Goal: Task Accomplishment & Management: Manage account settings

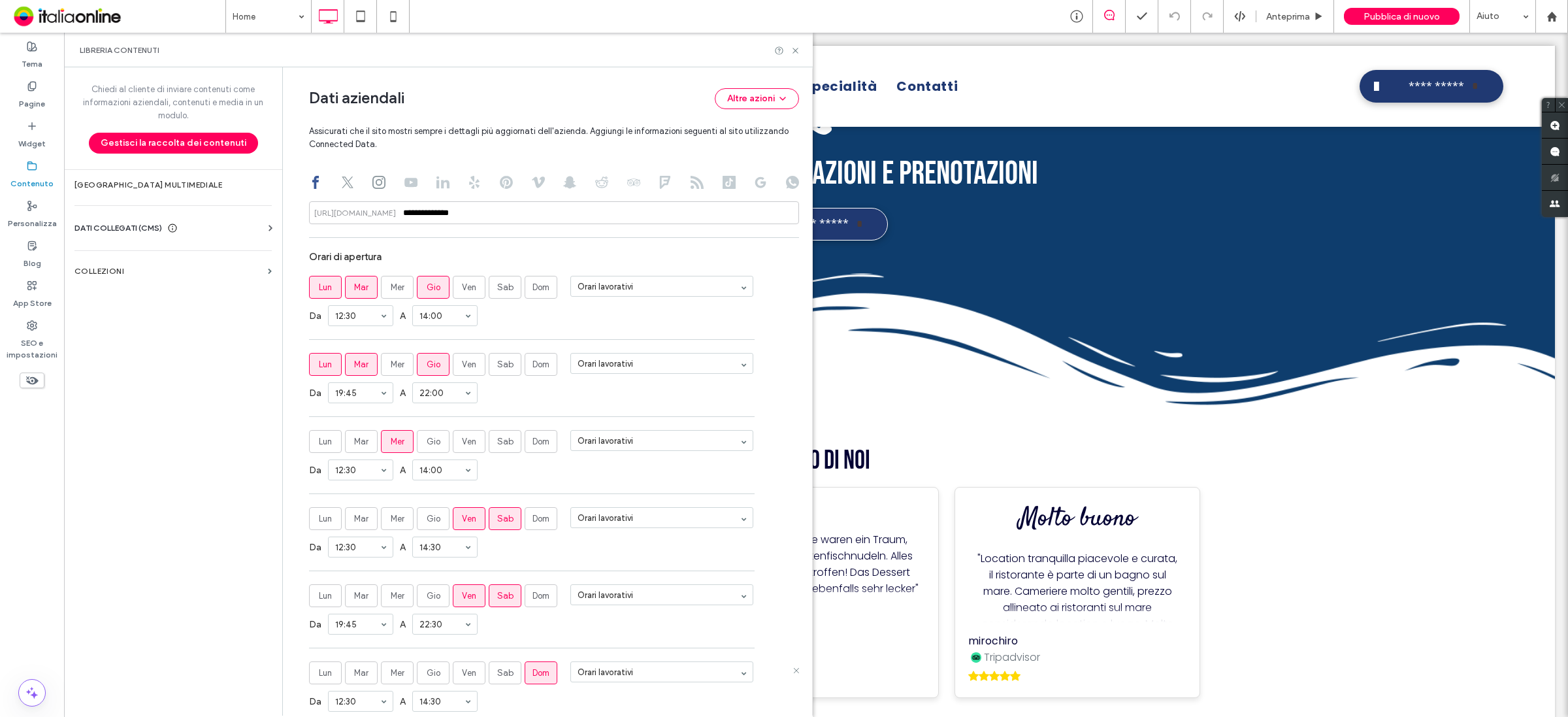
scroll to position [599, 0]
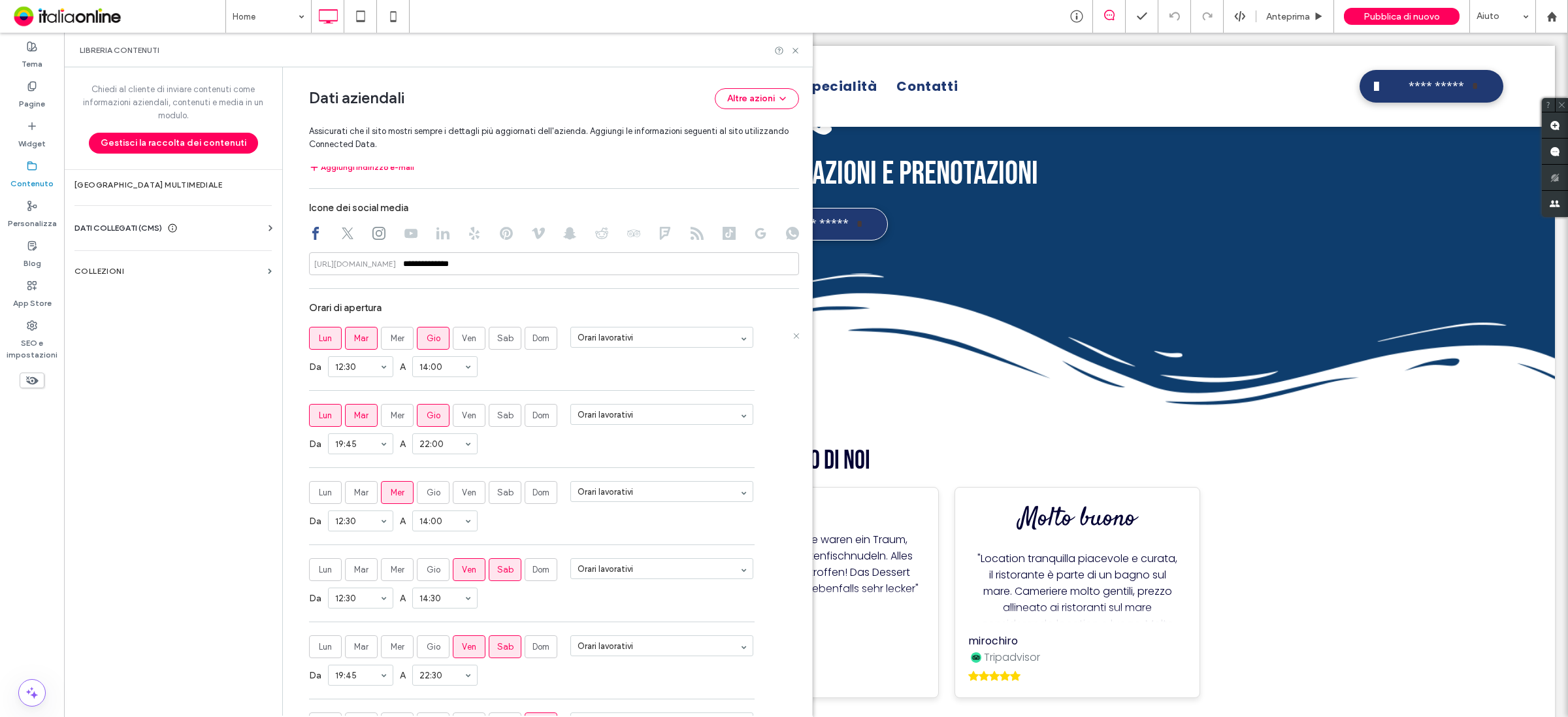
click at [429, 343] on span "Gio" at bounding box center [433, 338] width 14 height 13
click at [391, 345] on span "Mer" at bounding box center [397, 338] width 14 height 13
drag, startPoint x: 319, startPoint y: 418, endPoint x: 333, endPoint y: 419, distance: 14.0
click at [323, 418] on span "Lun" at bounding box center [326, 415] width 13 height 13
click at [357, 422] on span "Mar" at bounding box center [361, 415] width 14 height 13
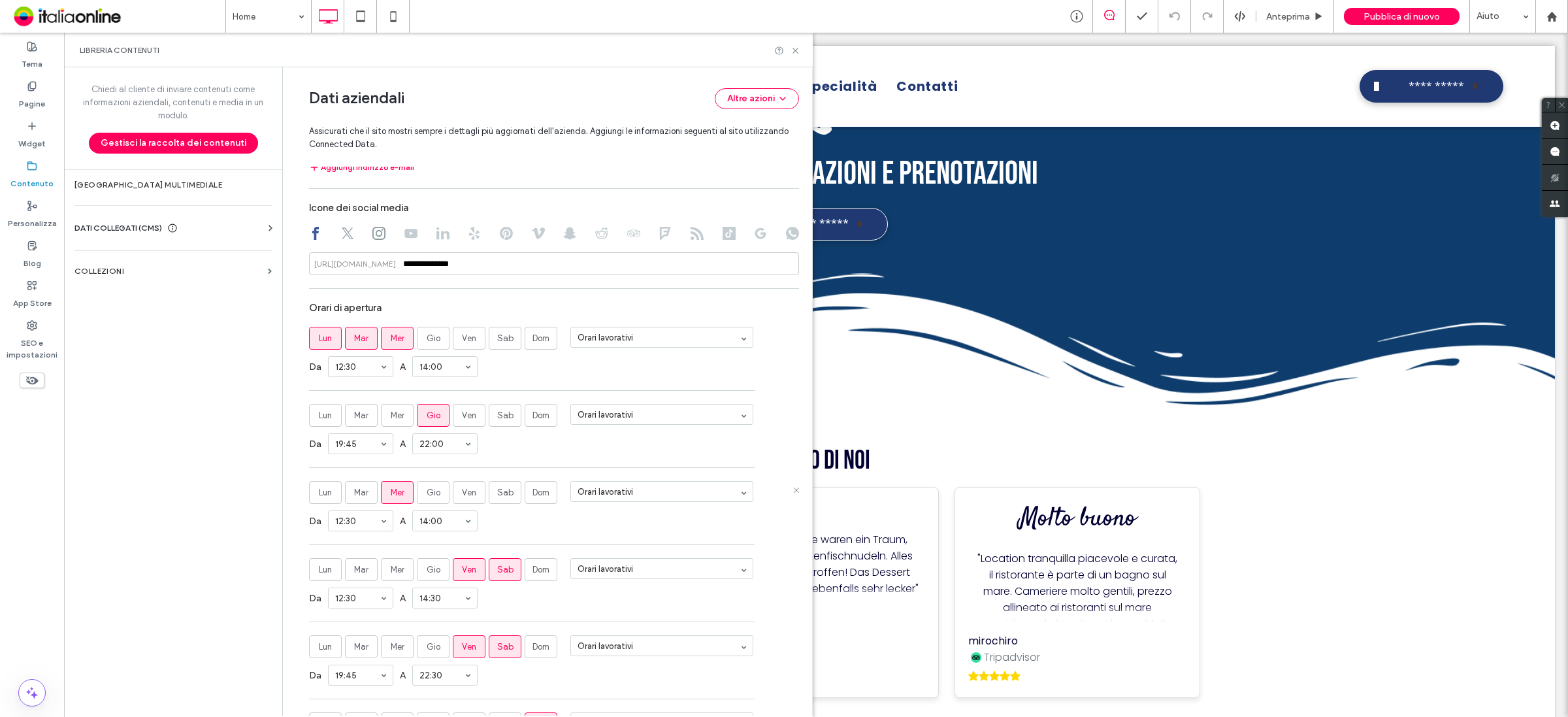
click at [391, 498] on span "Mer" at bounding box center [397, 493] width 14 height 13
click at [427, 419] on span "Gio" at bounding box center [433, 415] width 14 height 13
click at [427, 576] on span "Gio" at bounding box center [433, 570] width 14 height 13
click at [533, 576] on span "Dom" at bounding box center [541, 570] width 17 height 13
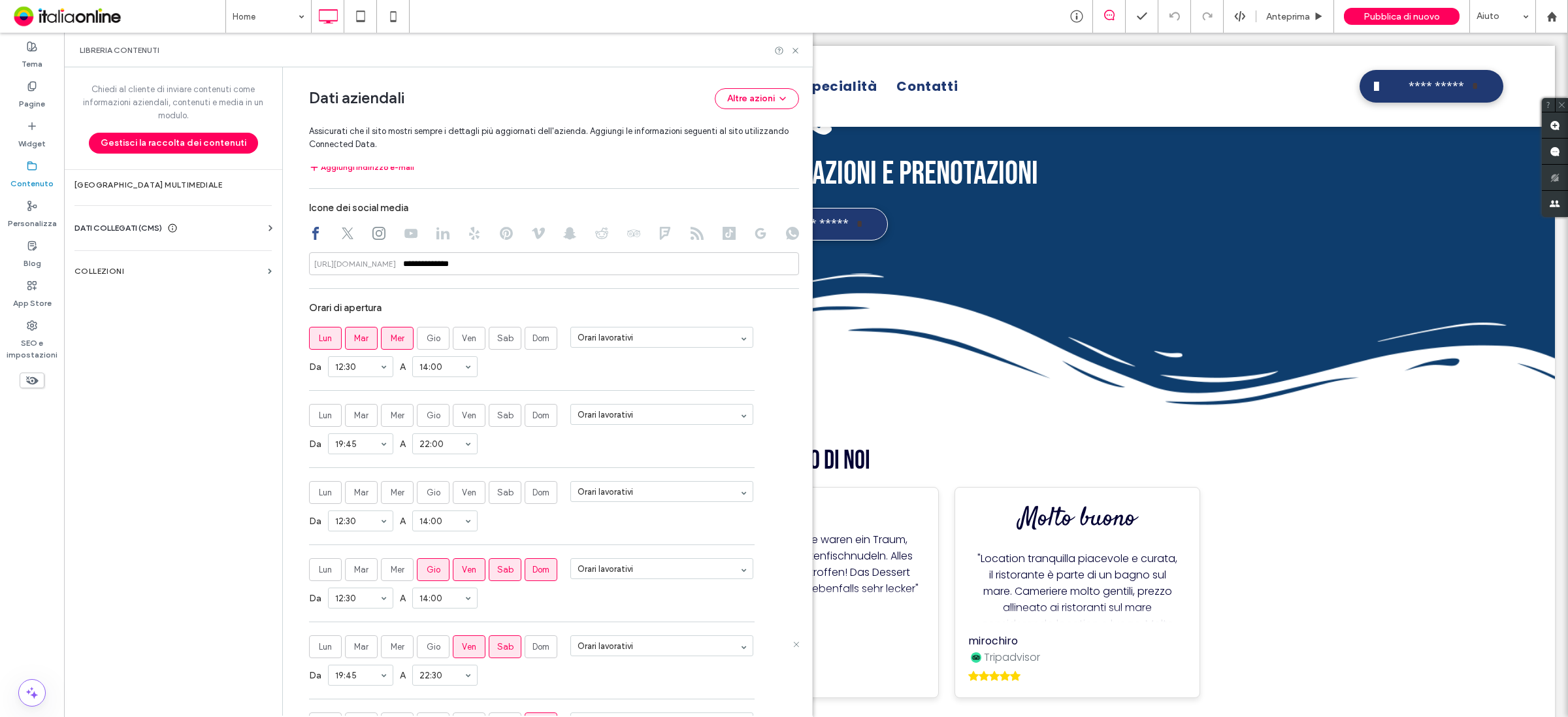
drag, startPoint x: 425, startPoint y: 655, endPoint x: 510, endPoint y: 653, distance: 85.0
click at [427, 653] on span "Gio" at bounding box center [433, 647] width 14 height 13
click at [536, 653] on span "Dom" at bounding box center [541, 647] width 17 height 13
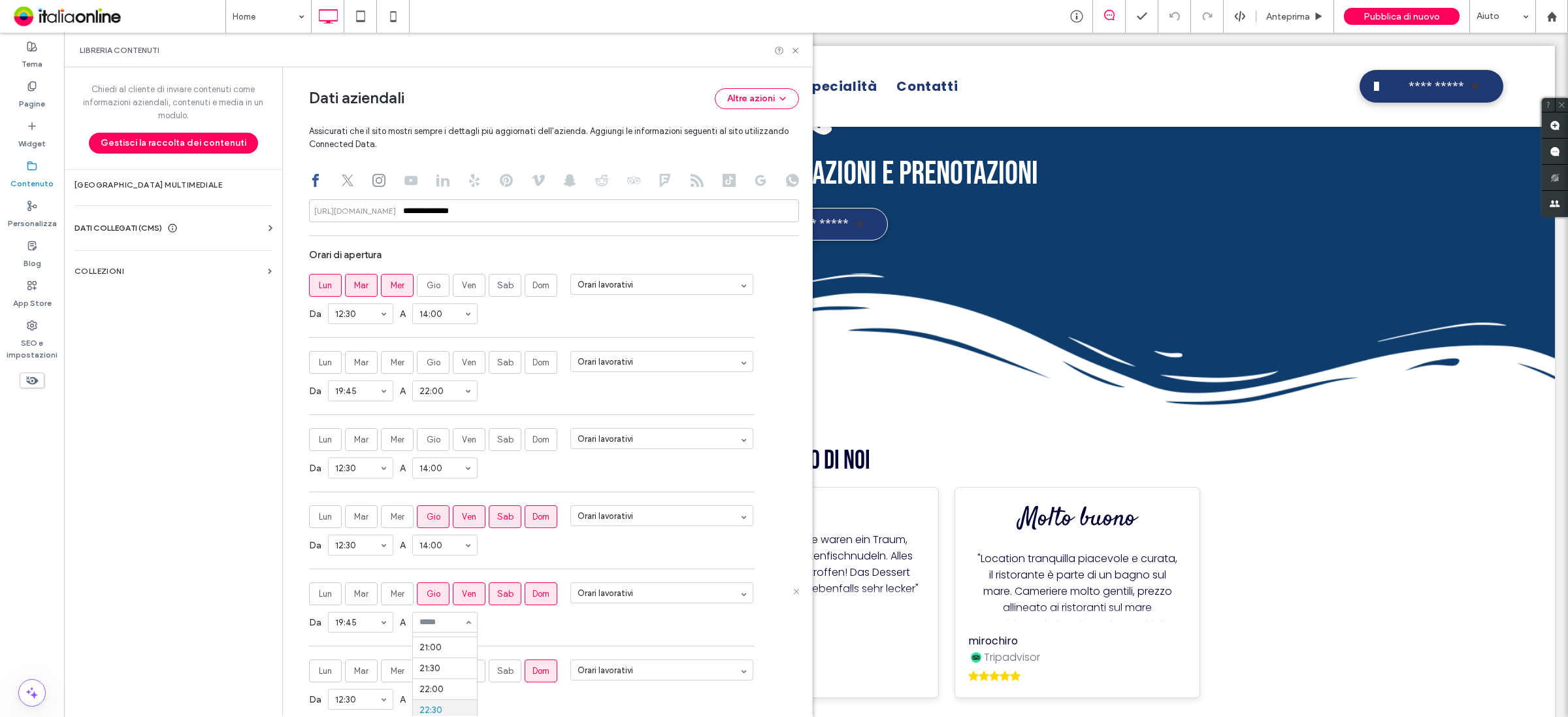
scroll to position [681, 0]
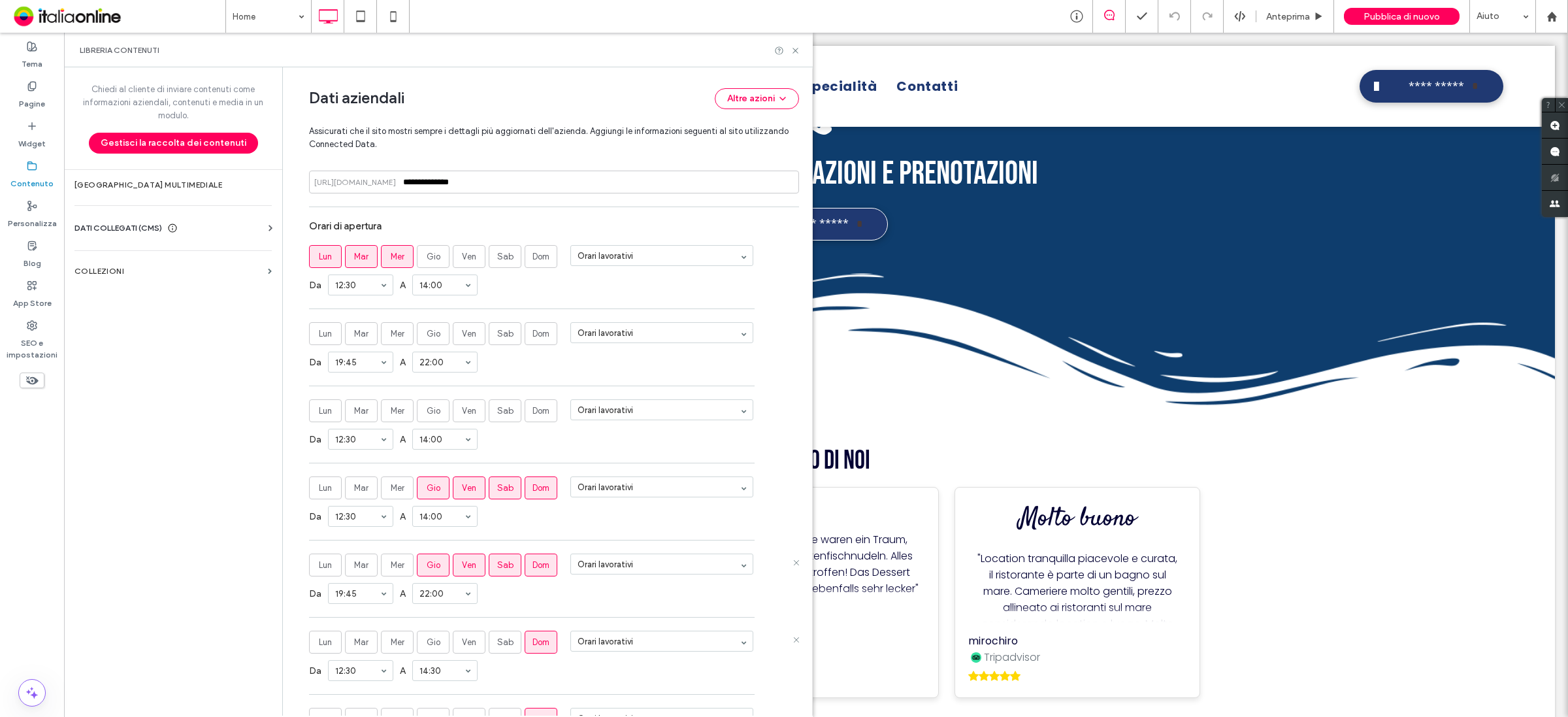
click at [541, 648] on span "Dom" at bounding box center [541, 642] width 17 height 13
click at [794, 49] on icon at bounding box center [796, 51] width 10 height 10
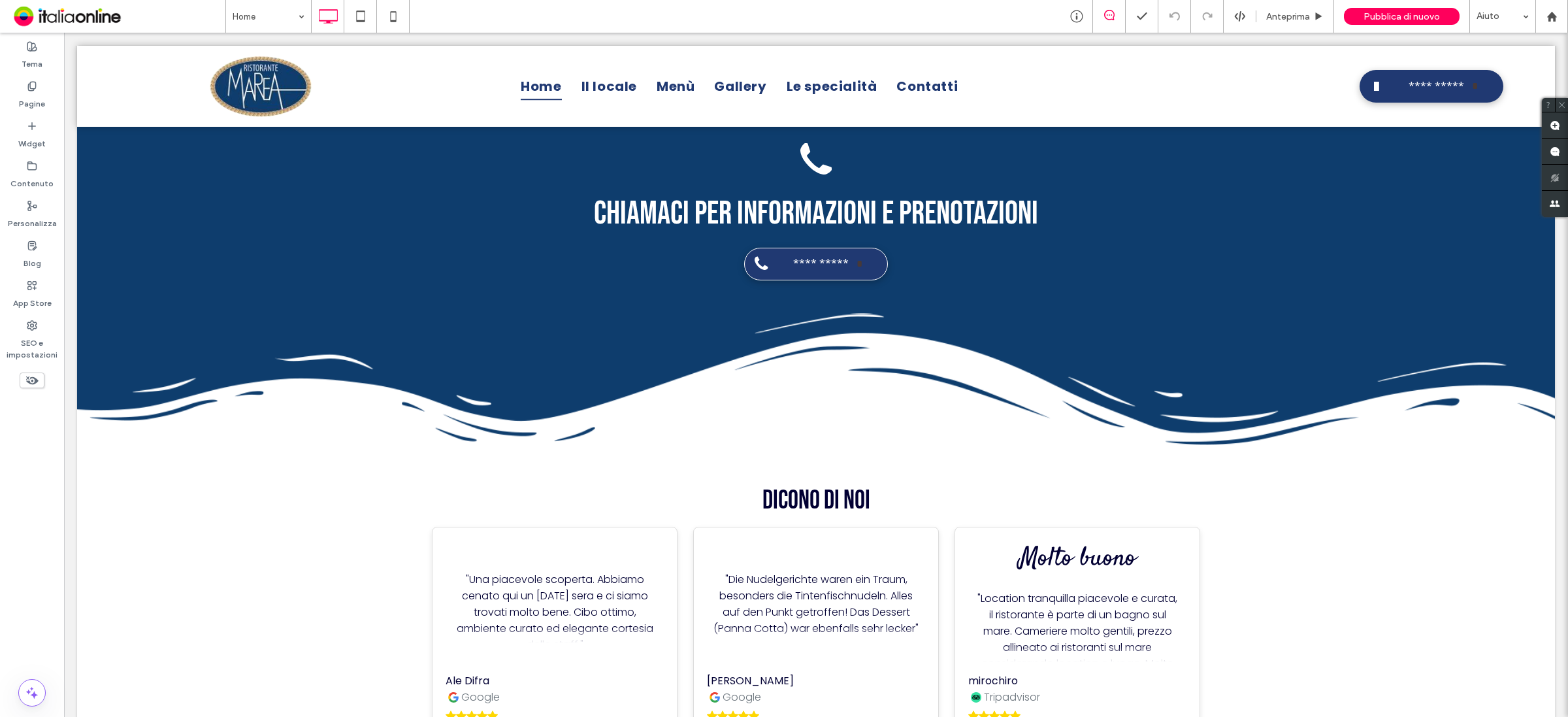
scroll to position [3612, 0]
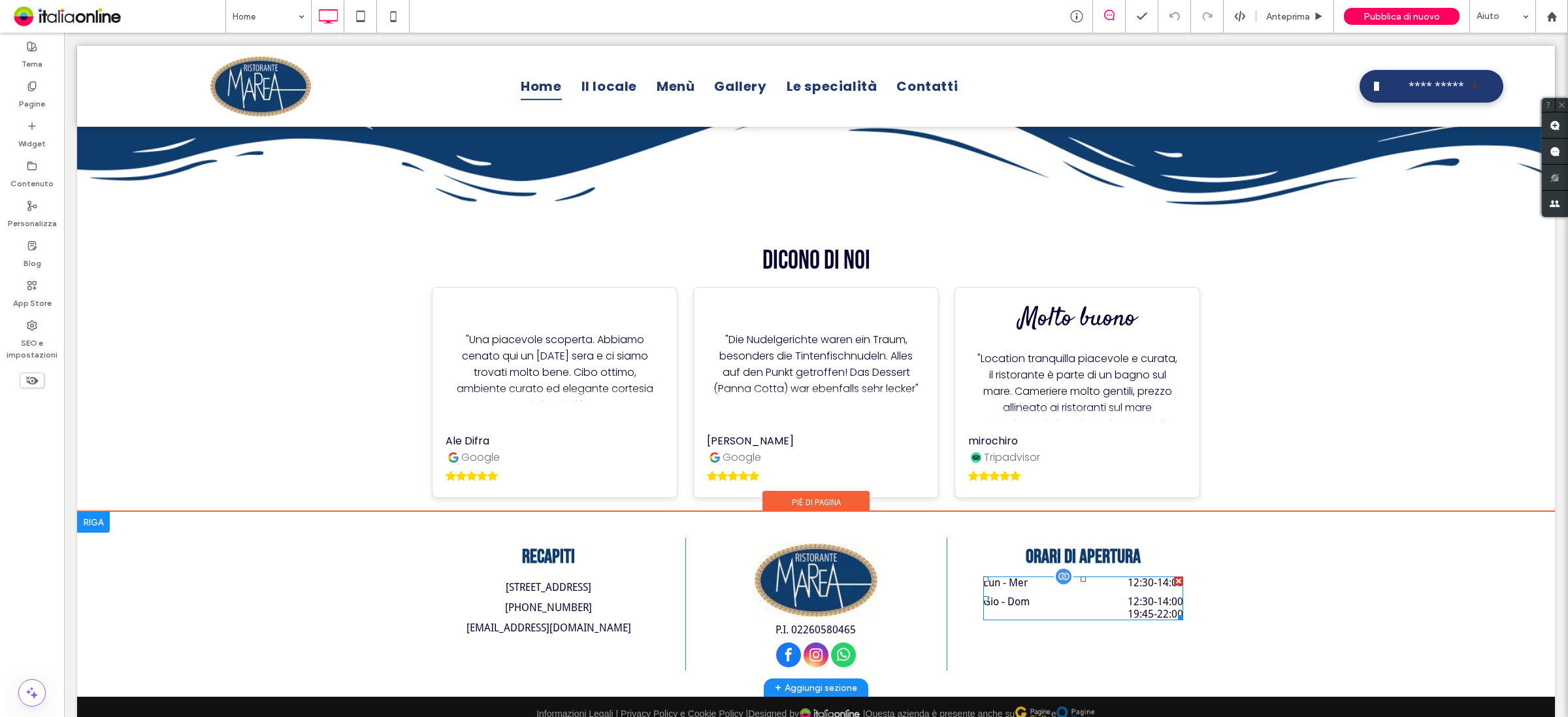
click at [1037, 595] on dt "Gio - Dom" at bounding box center [1022, 601] width 80 height 12
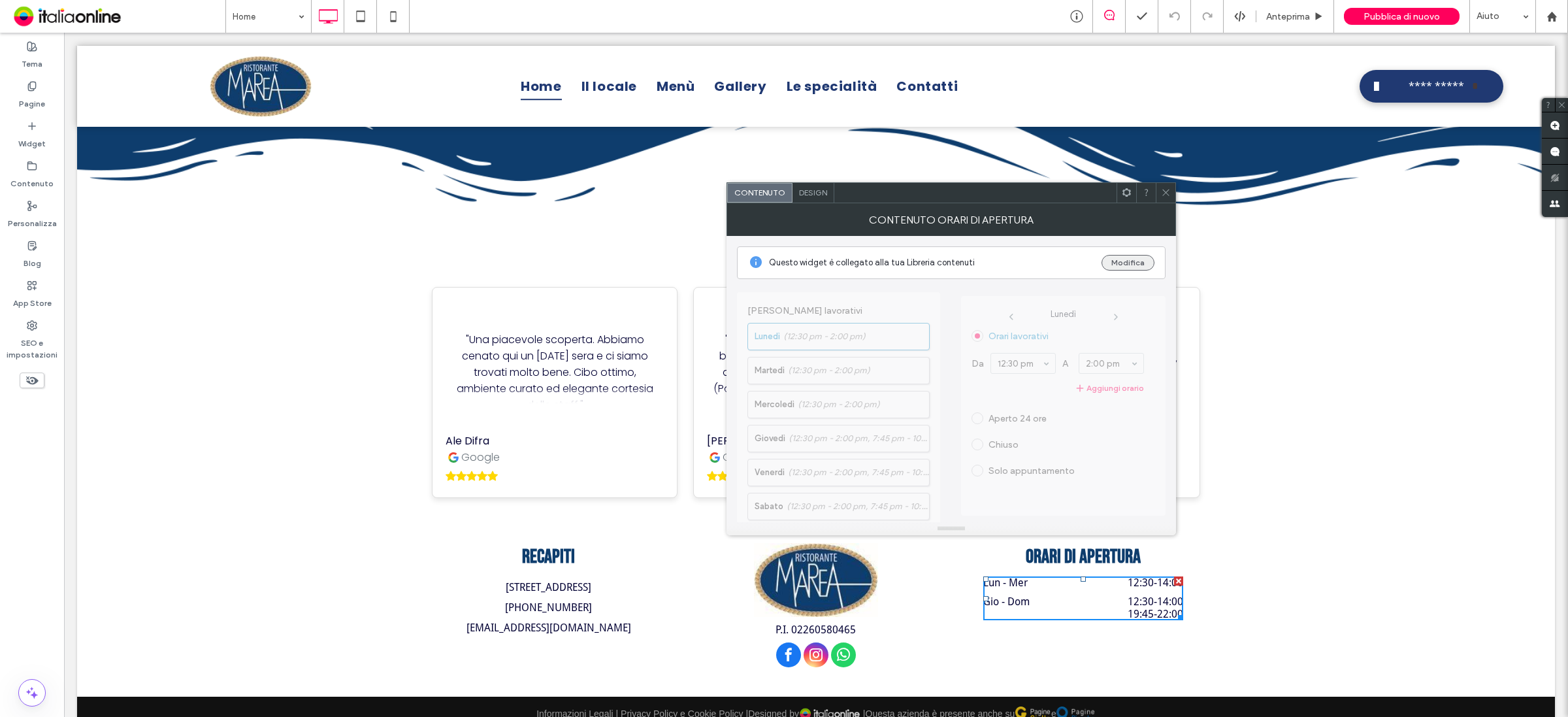
click at [1134, 260] on button "Modifica" at bounding box center [1128, 262] width 53 height 16
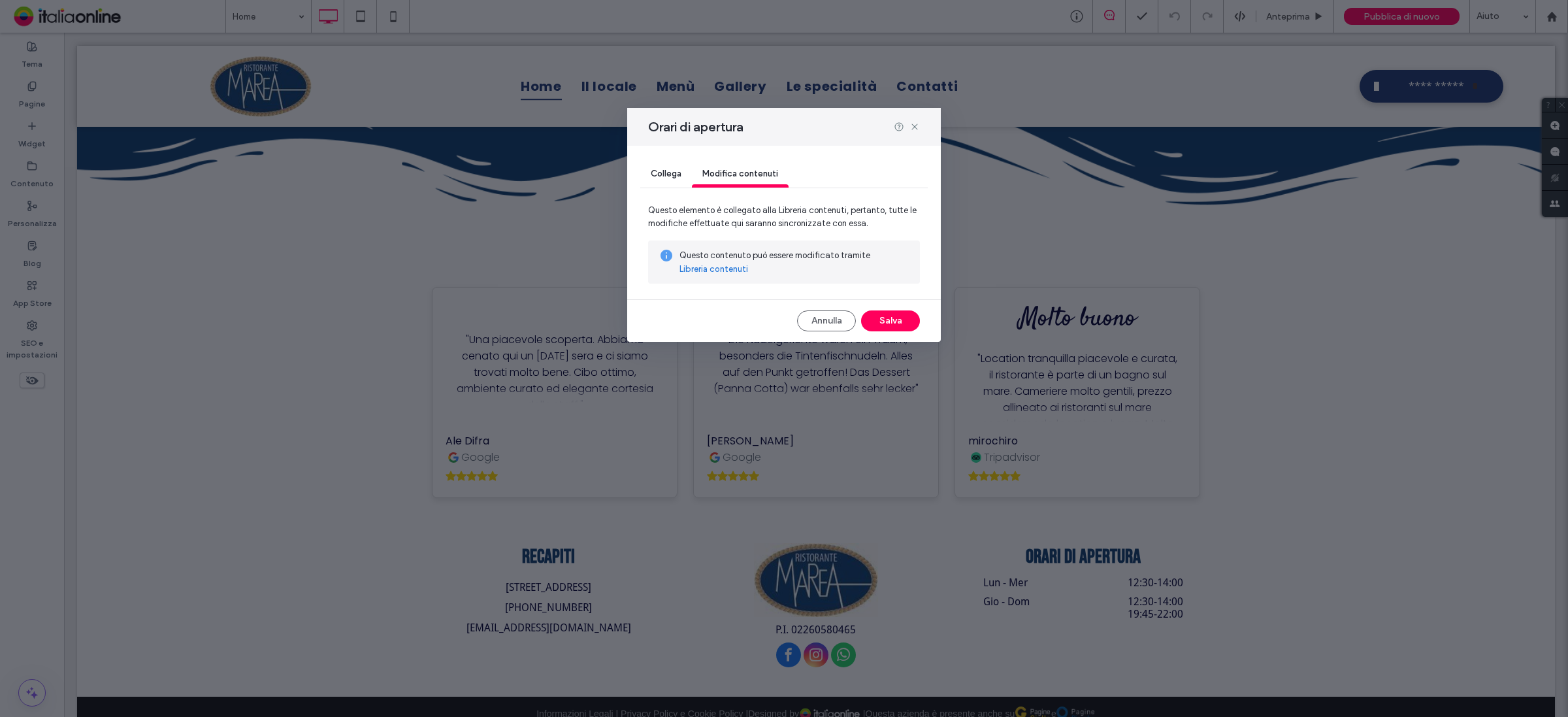
click at [719, 265] on link "Libreria contenuti" at bounding box center [714, 269] width 69 height 13
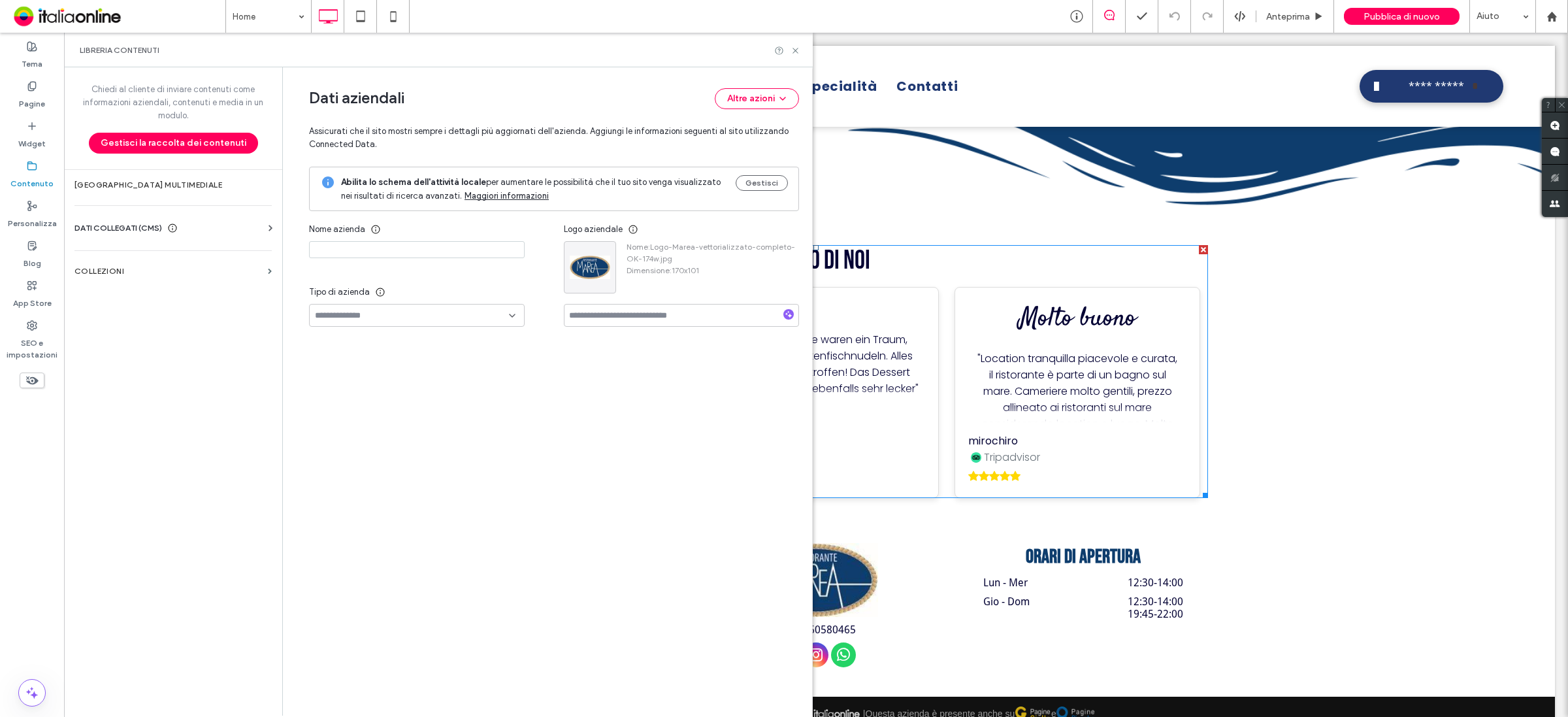
type input "**********"
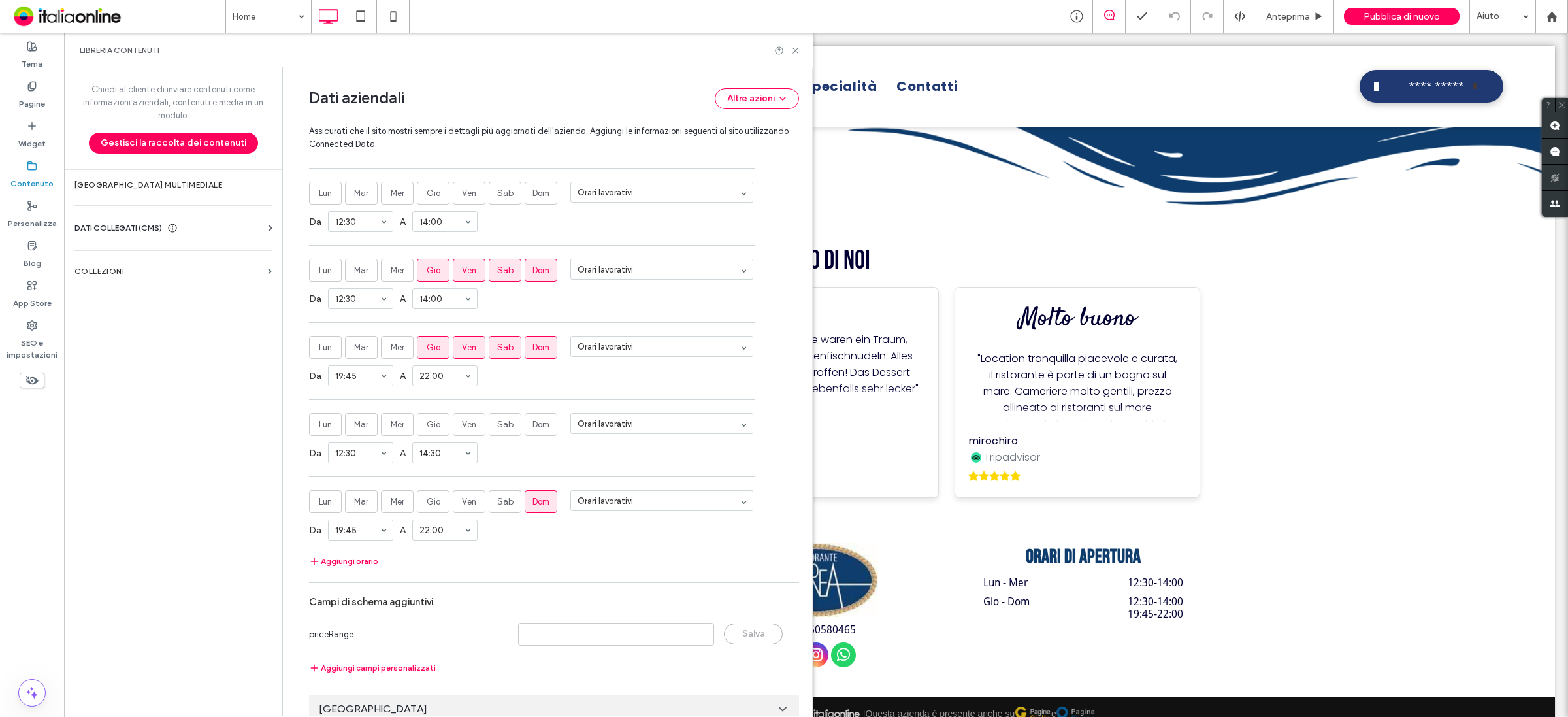
scroll to position [926, 0]
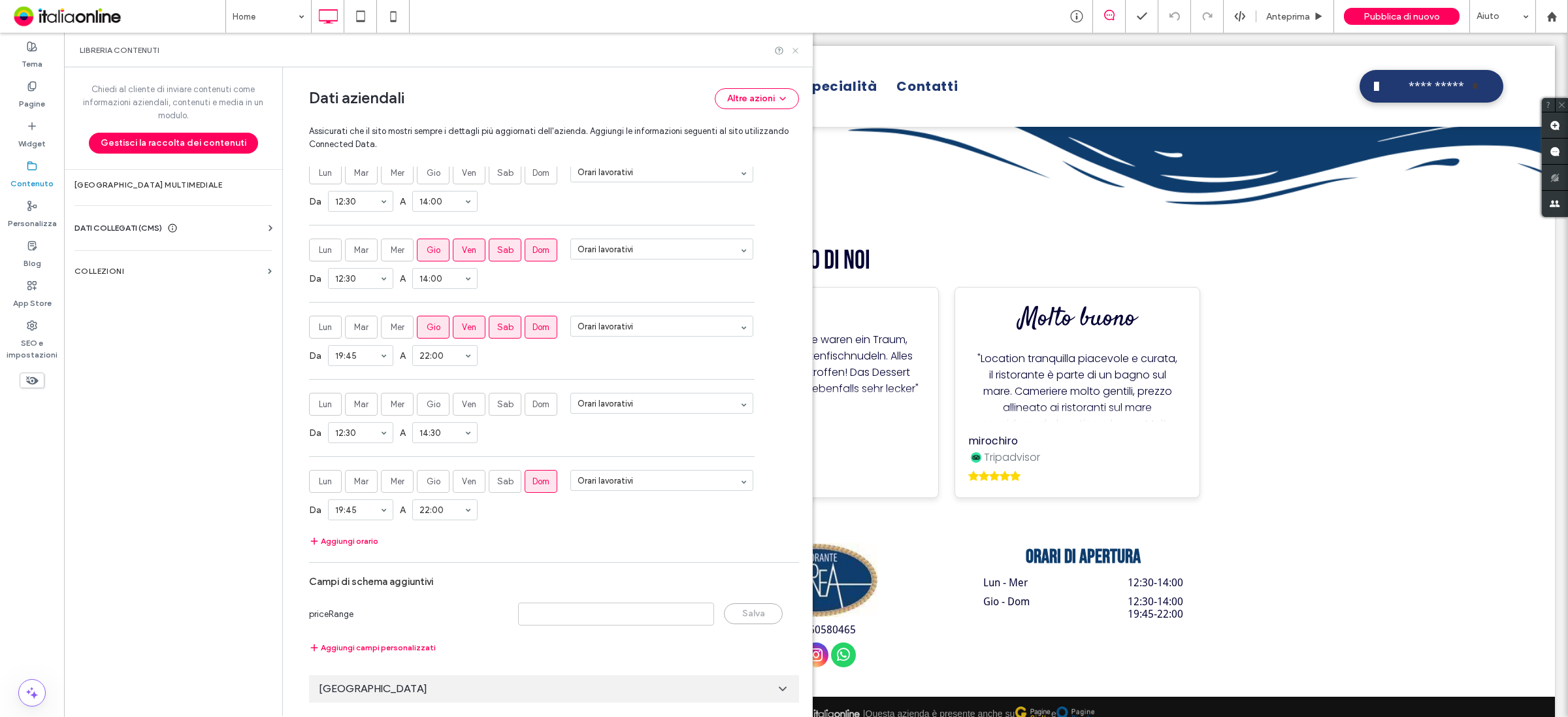
click at [796, 48] on icon at bounding box center [796, 51] width 10 height 10
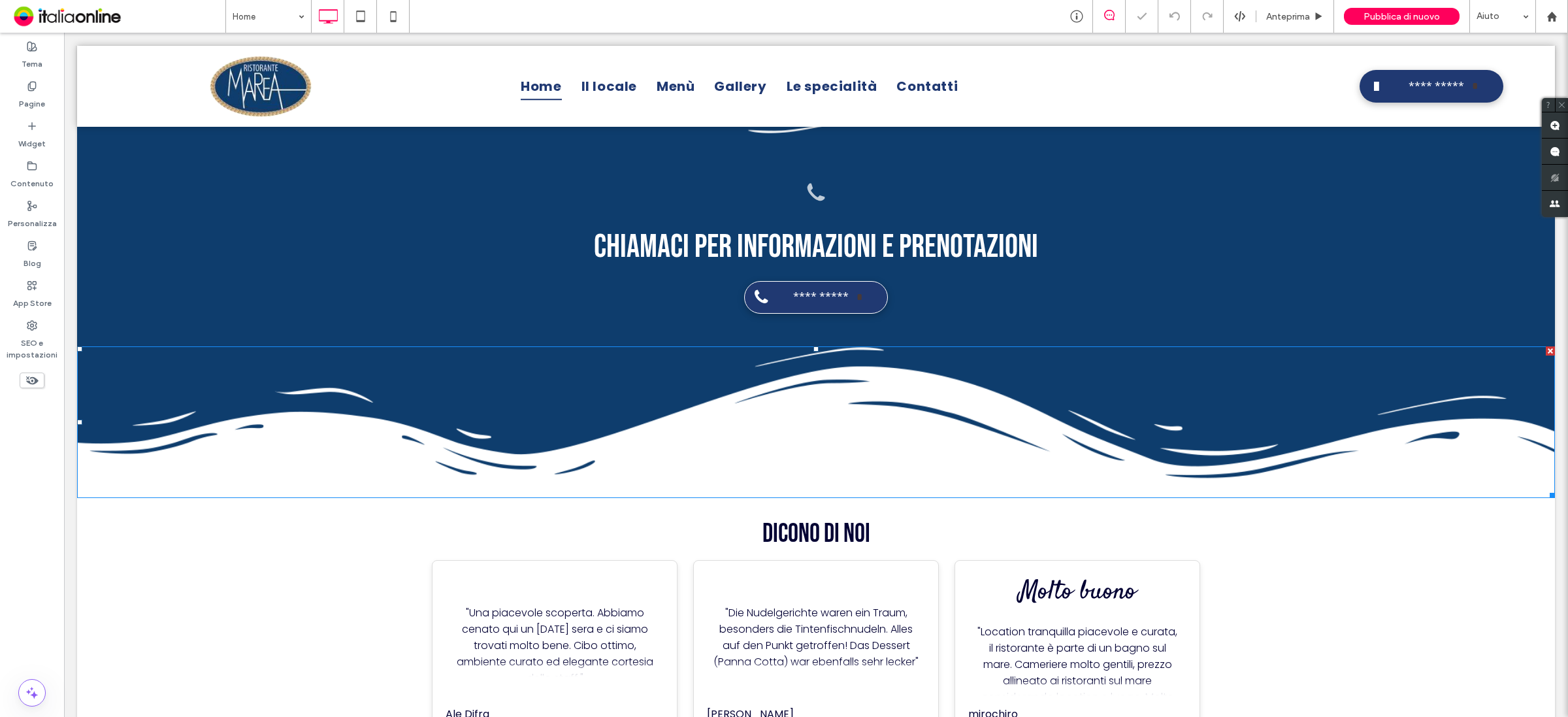
scroll to position [3612, 0]
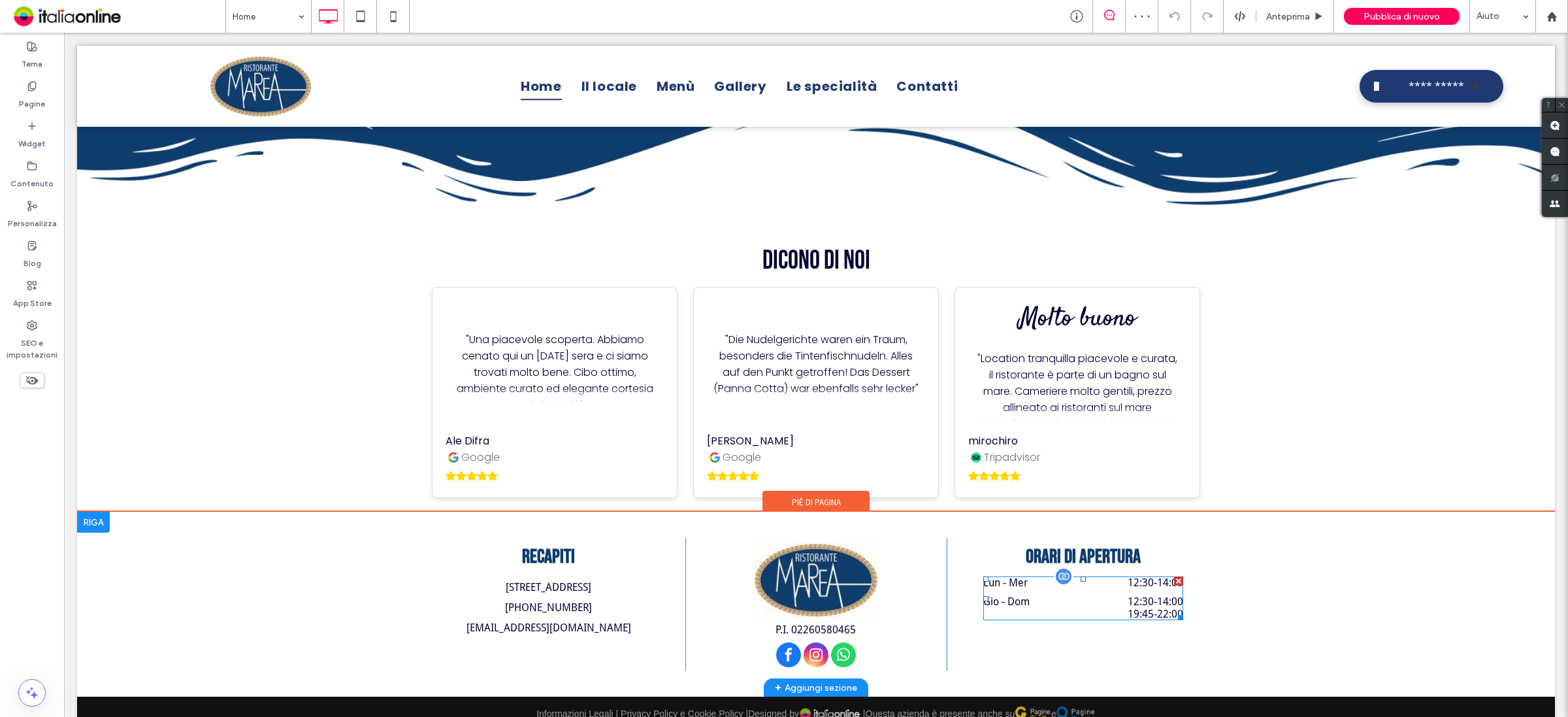
click at [998, 576] on div "Lun - Mer 12:30 - 14:00" at bounding box center [1083, 586] width 200 height 19
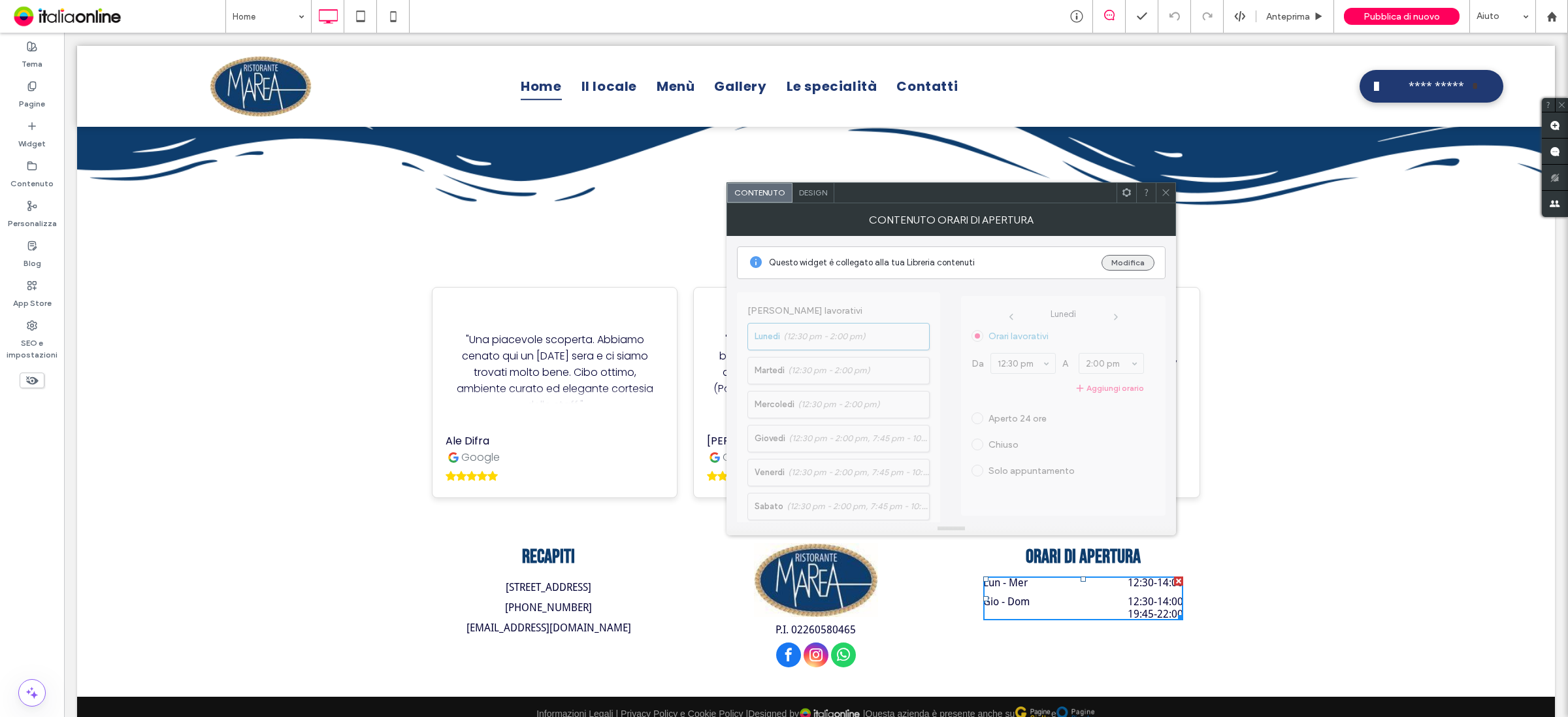
click at [1123, 262] on button "Modifica" at bounding box center [1128, 262] width 53 height 16
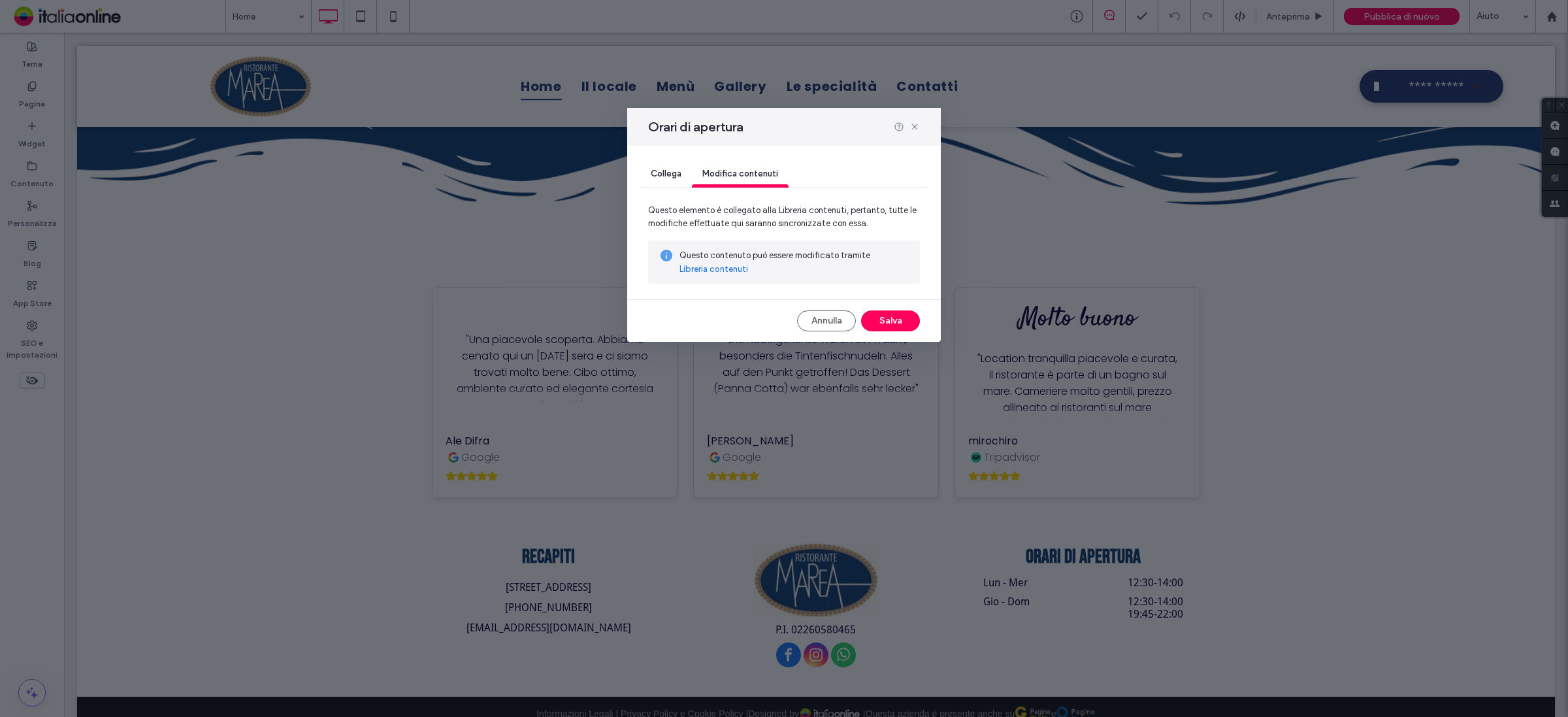
click at [711, 268] on link "Libreria contenuti" at bounding box center [714, 269] width 69 height 13
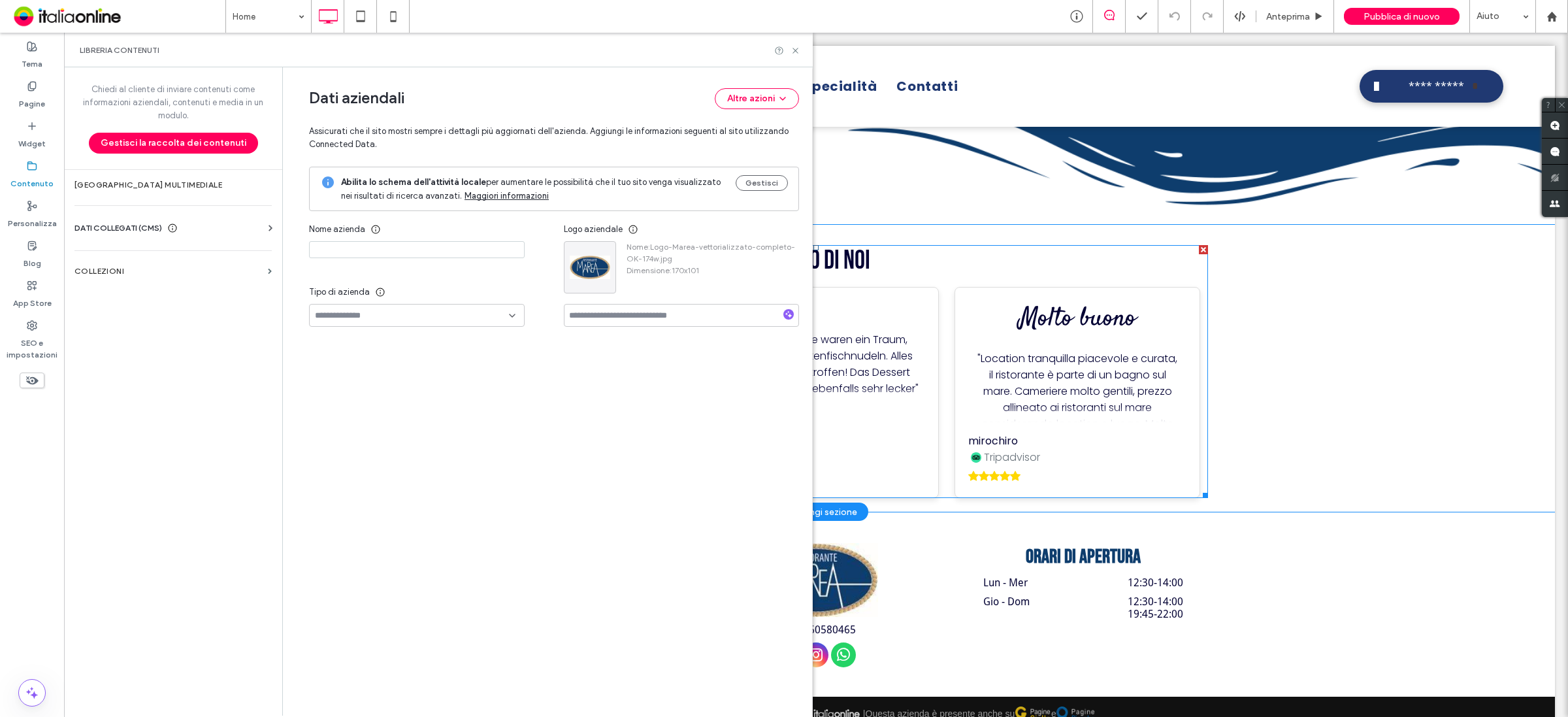
type input "**********"
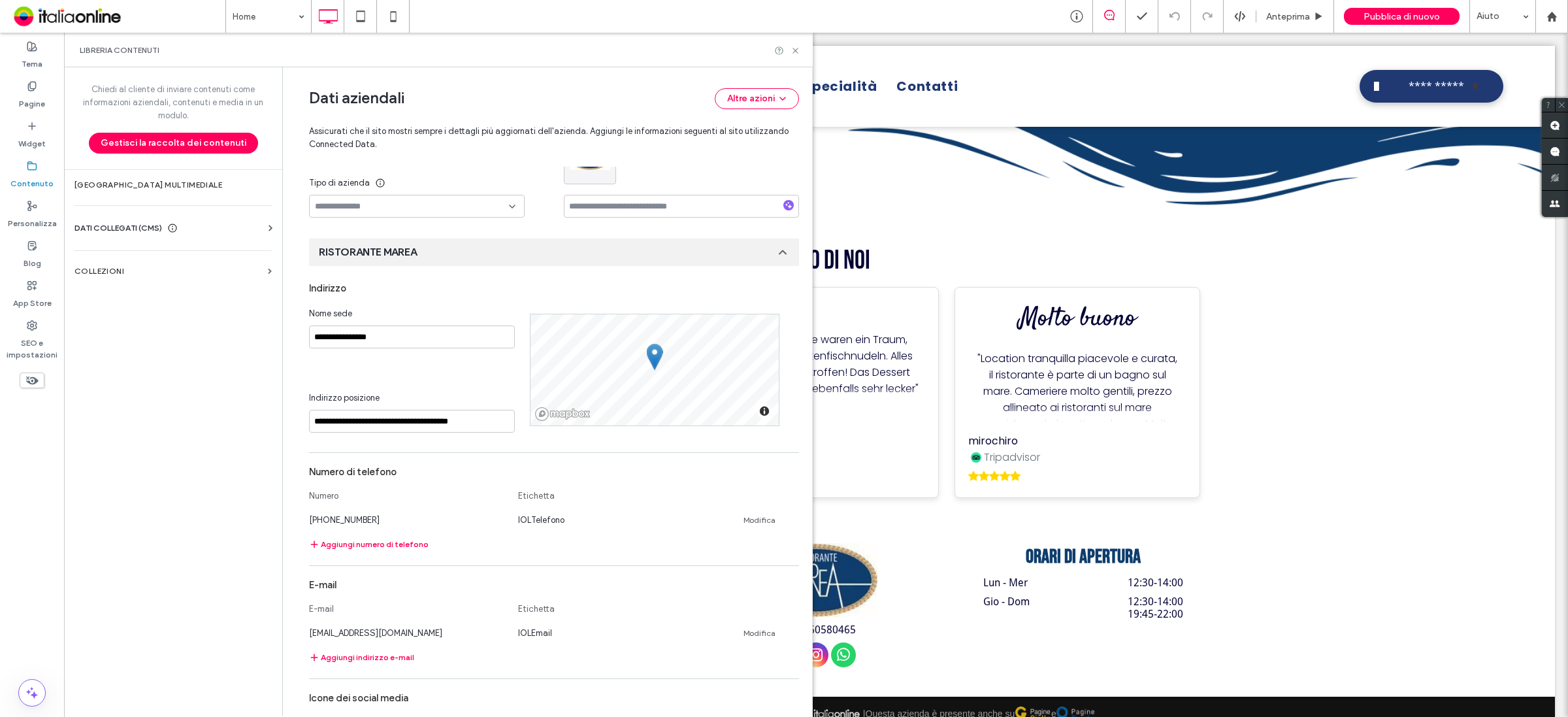
scroll to position [0, 0]
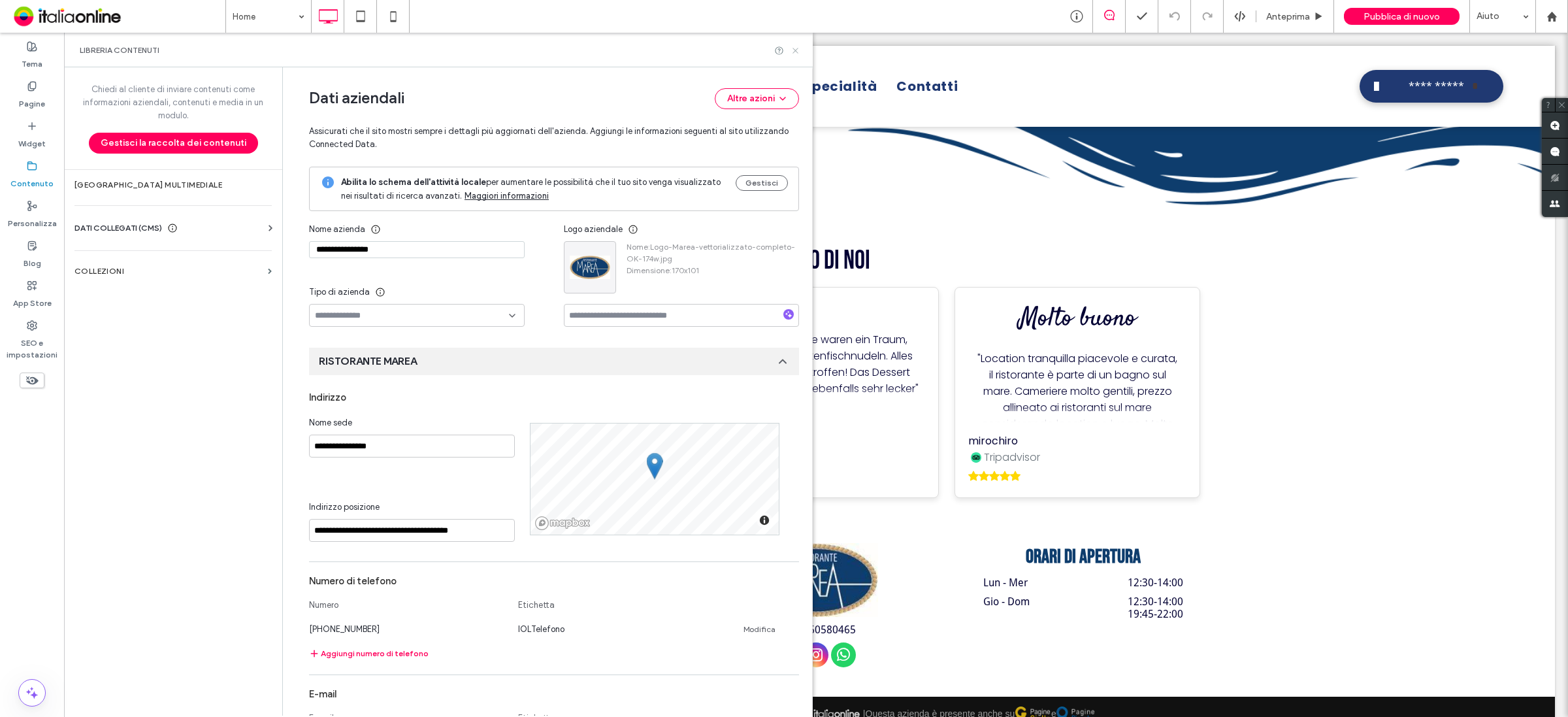
click at [791, 51] on icon at bounding box center [796, 51] width 10 height 10
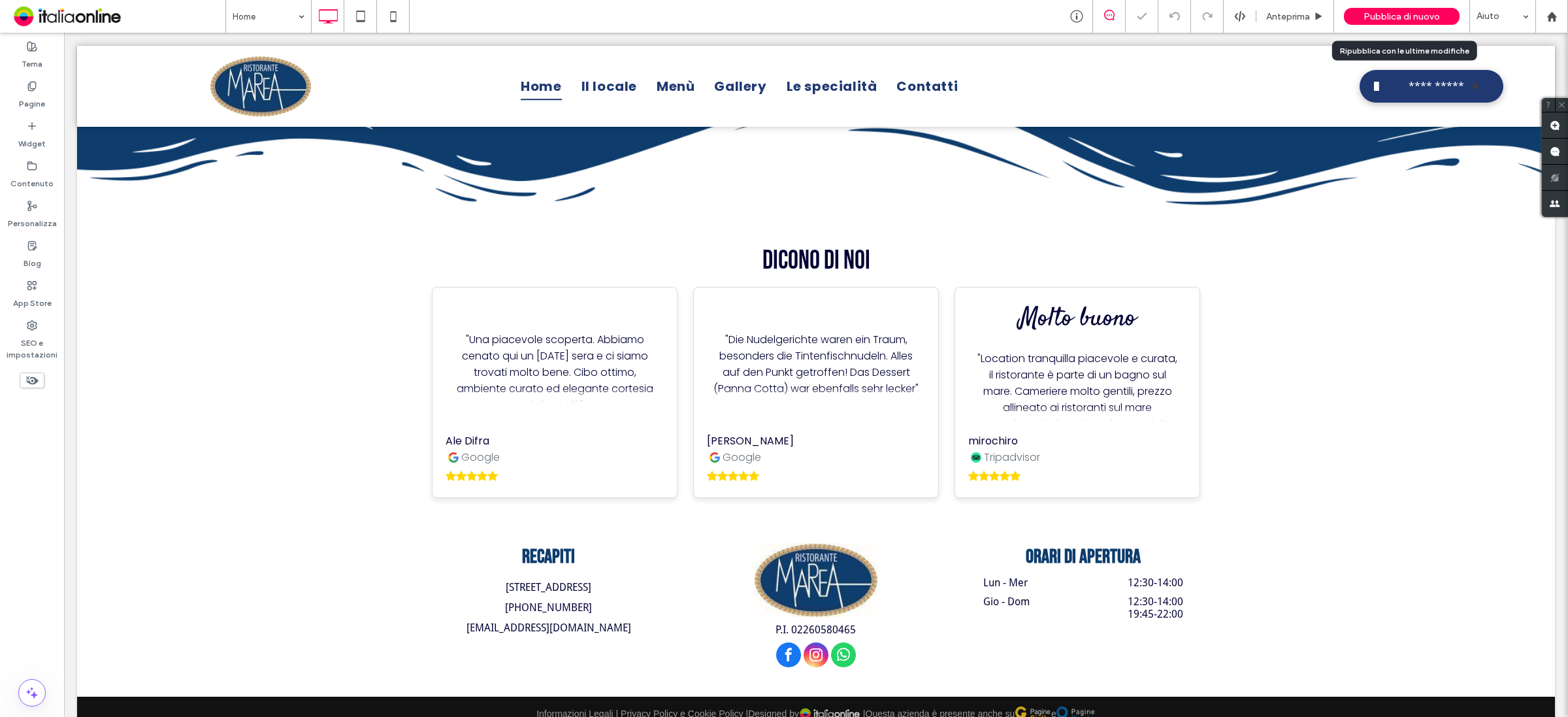
drag, startPoint x: 1394, startPoint y: 18, endPoint x: 1373, endPoint y: 4, distance: 25.2
click at [1394, 18] on span "Pubblica di nuovo" at bounding box center [1402, 16] width 77 height 11
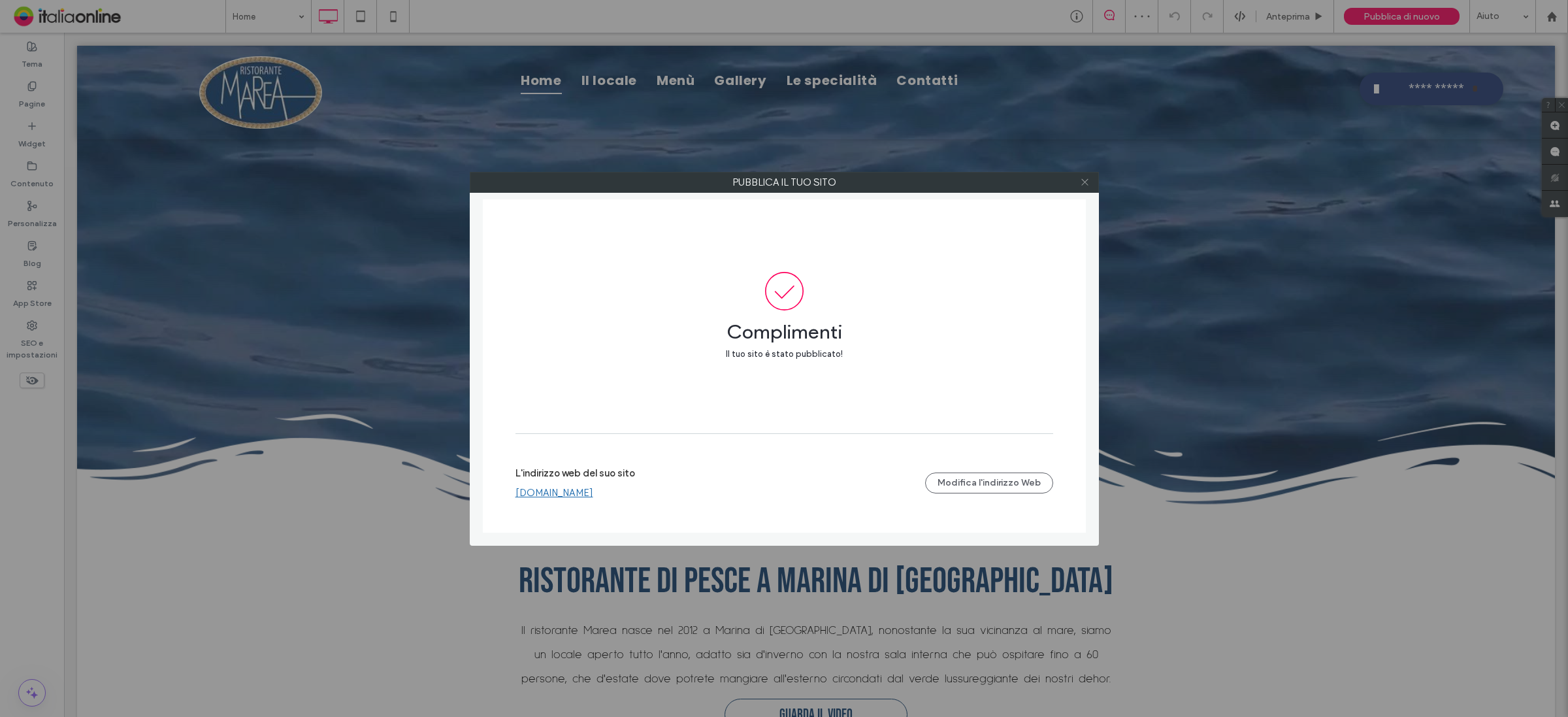
click at [1086, 191] on span at bounding box center [1085, 182] width 10 height 19
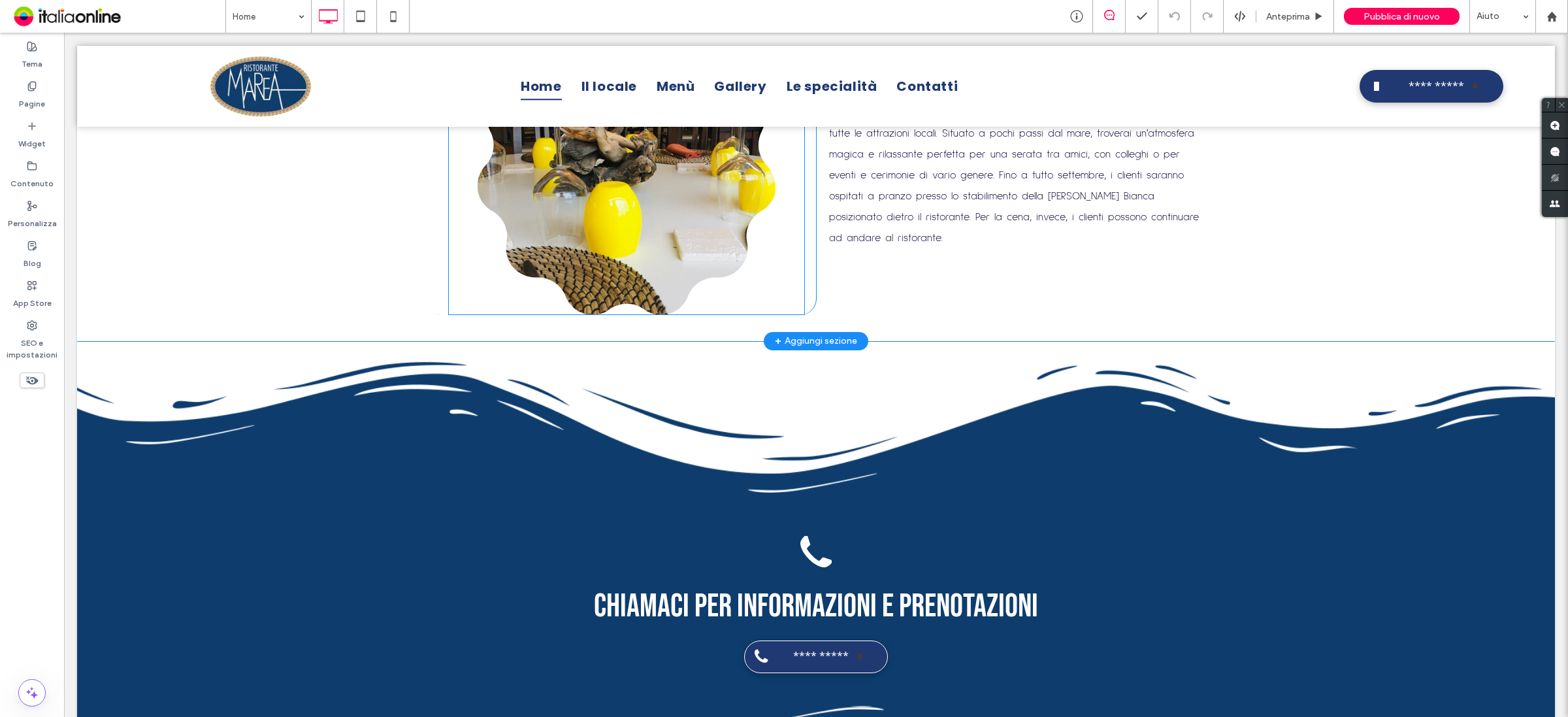
scroll to position [2795, 0]
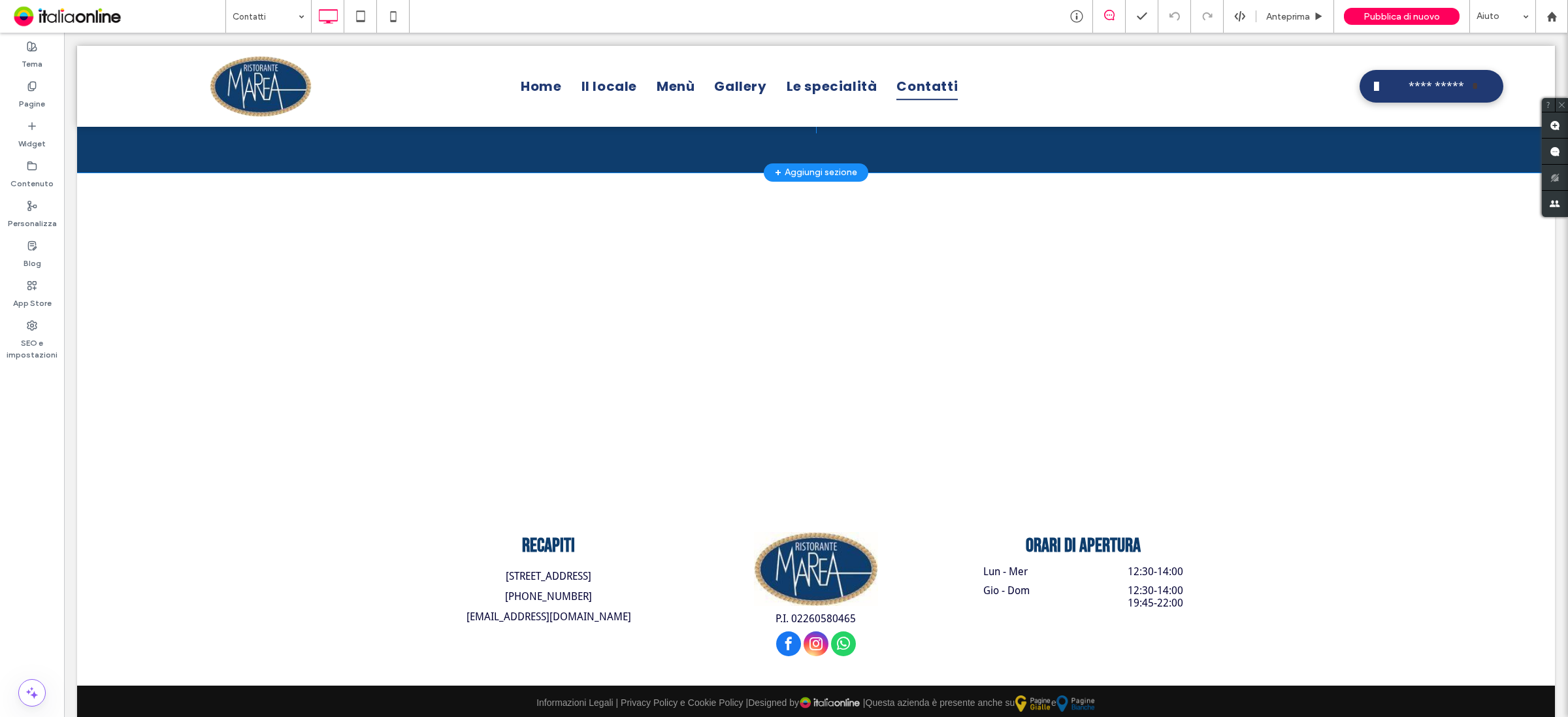
scroll to position [1258, 0]
